Goal: Task Accomplishment & Management: Complete application form

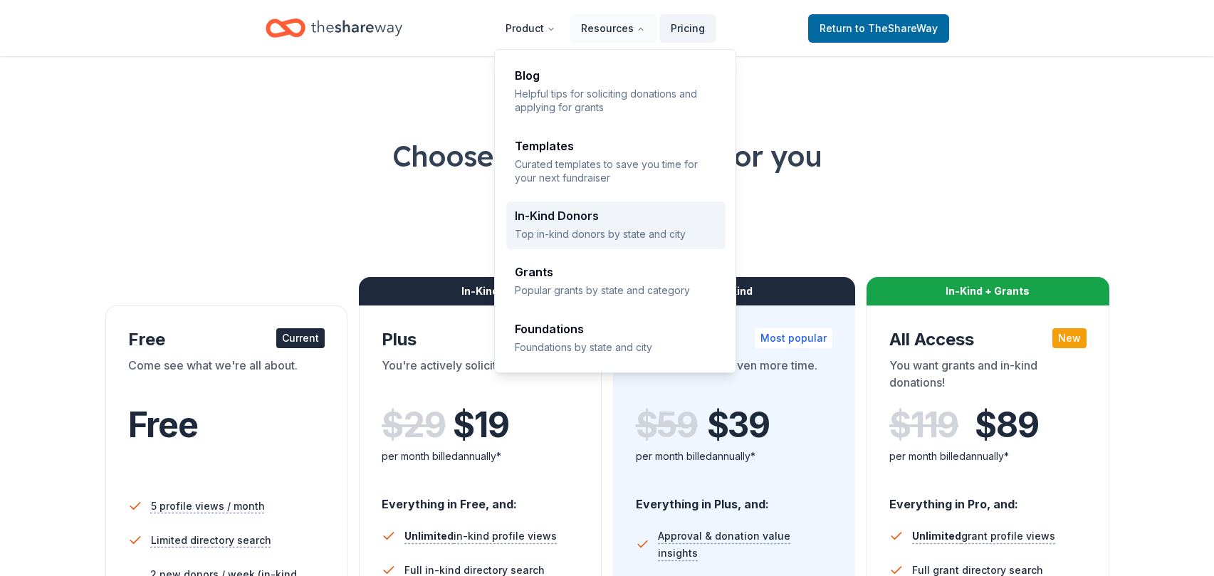
click at [568, 219] on div "In-Kind Donors" at bounding box center [616, 215] width 202 height 11
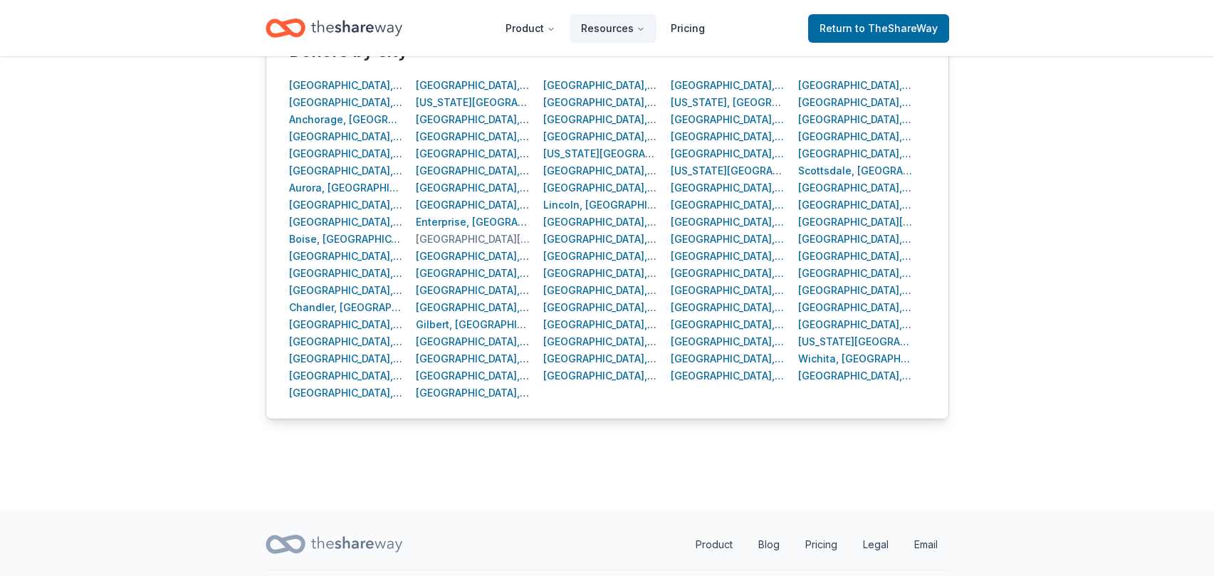
scroll to position [612, 0]
click at [454, 169] on div "[GEOGRAPHIC_DATA], [GEOGRAPHIC_DATA]" at bounding box center [473, 173] width 115 height 17
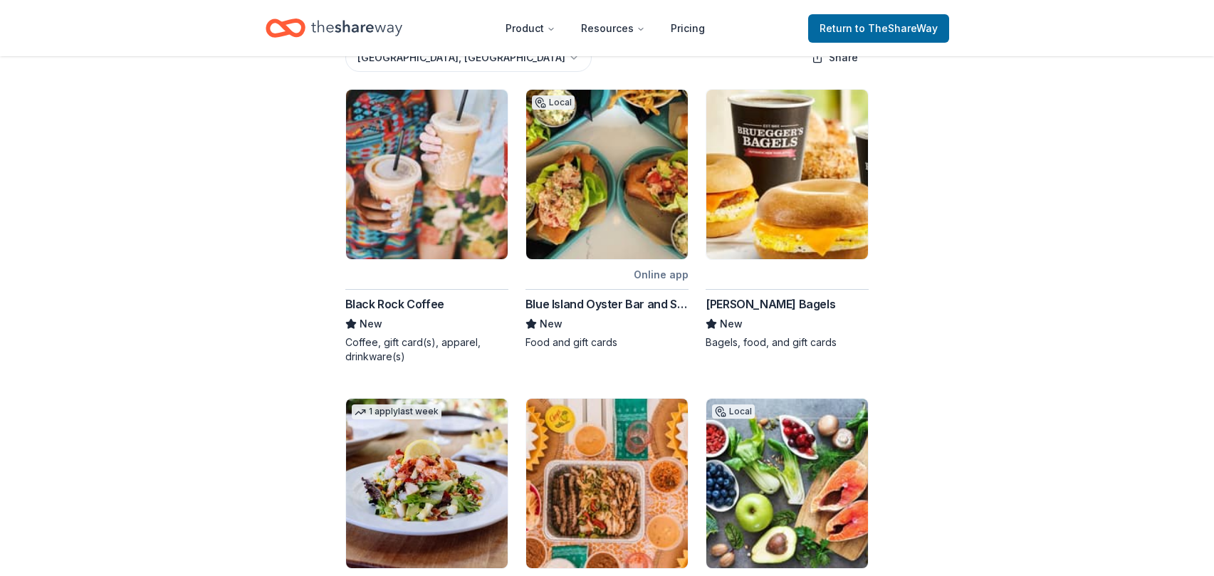
scroll to position [239, 0]
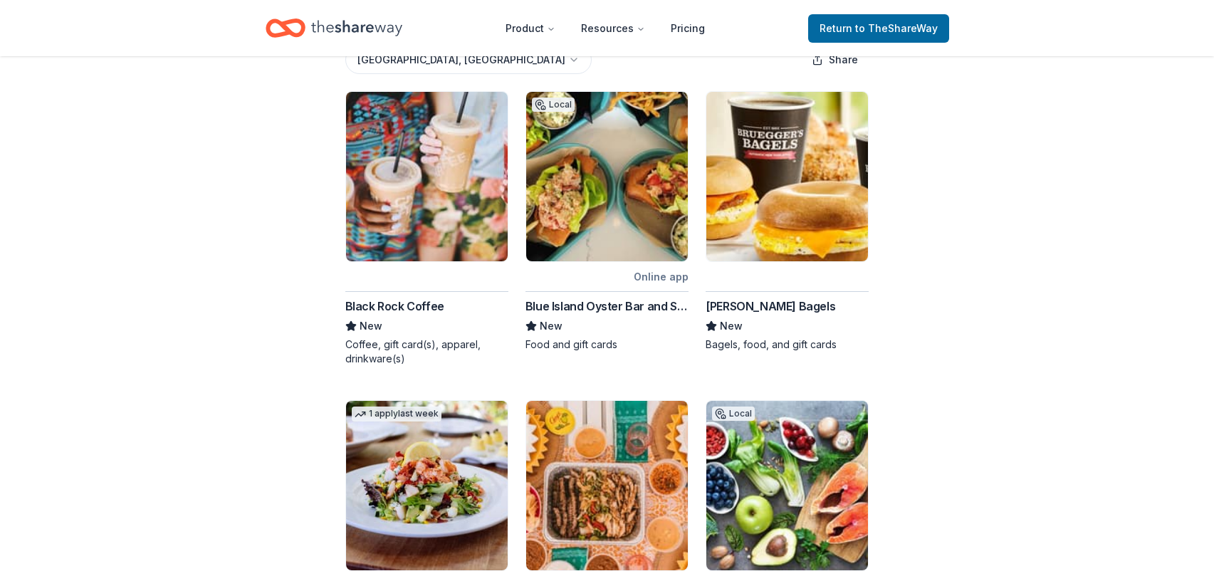
click at [660, 268] on div "Online app" at bounding box center [661, 277] width 55 height 18
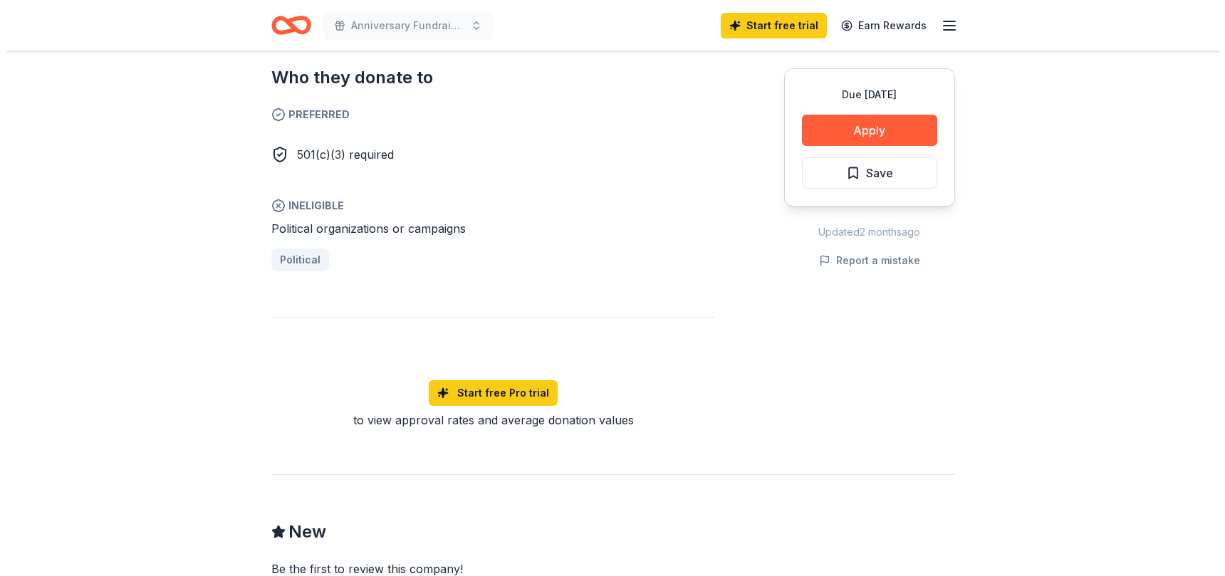
scroll to position [463, 0]
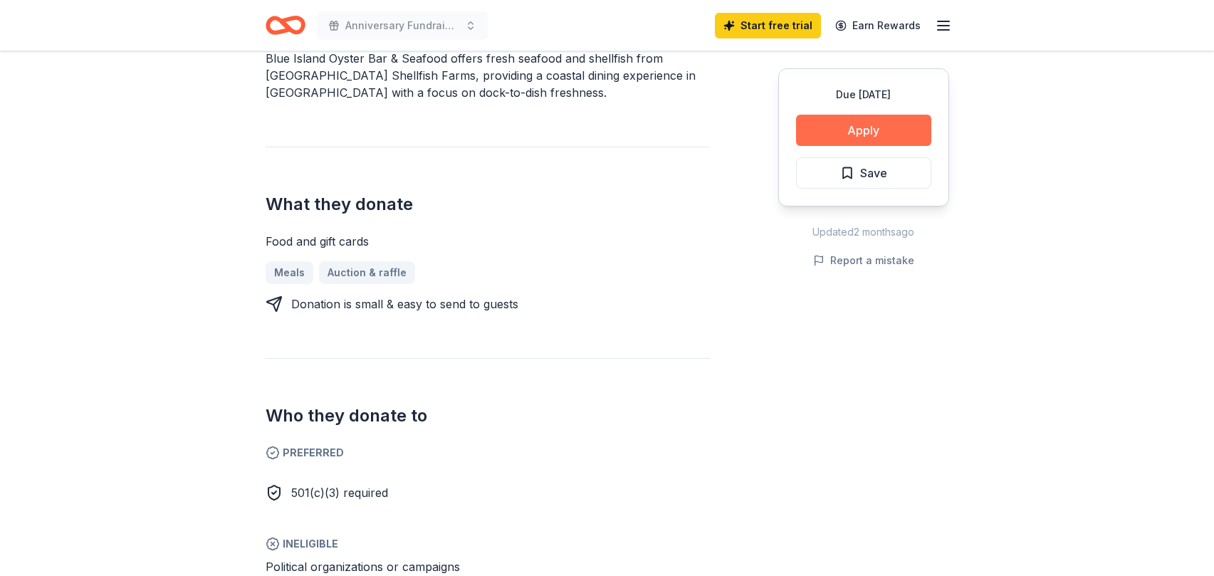
click at [867, 125] on button "Apply" at bounding box center [863, 130] width 135 height 31
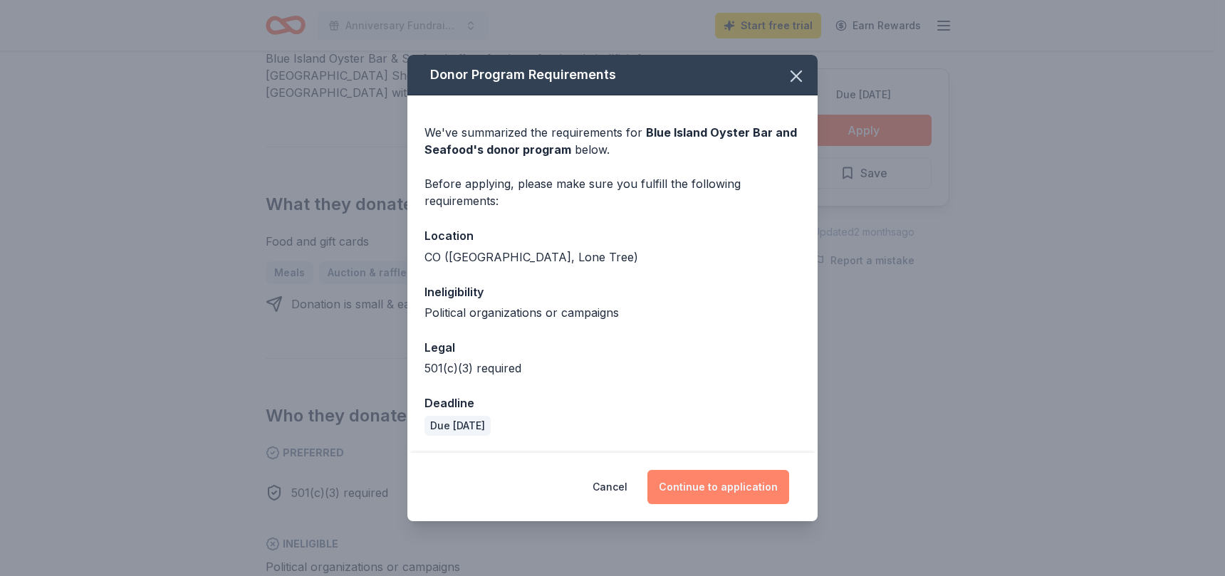
click at [778, 478] on button "Continue to application" at bounding box center [718, 487] width 142 height 34
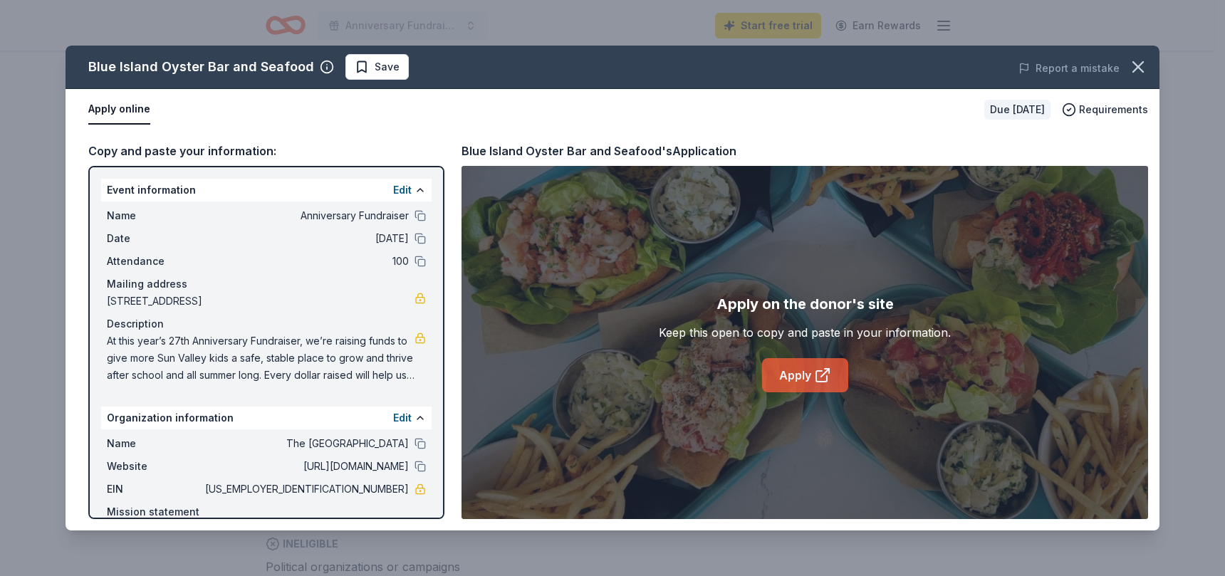
click at [787, 375] on link "Apply" at bounding box center [805, 375] width 86 height 34
